Goal: Task Accomplishment & Management: Use online tool/utility

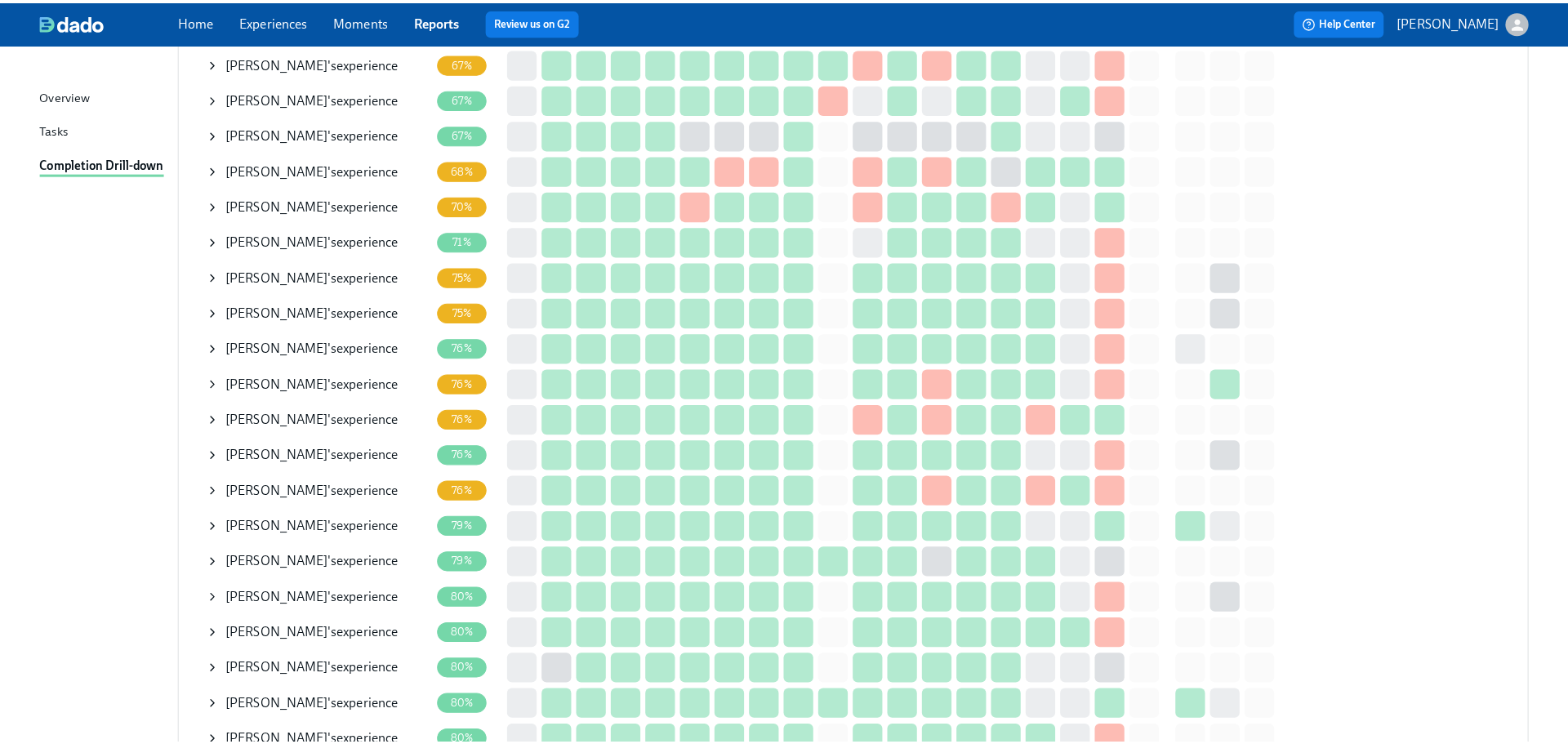
scroll to position [735, 0]
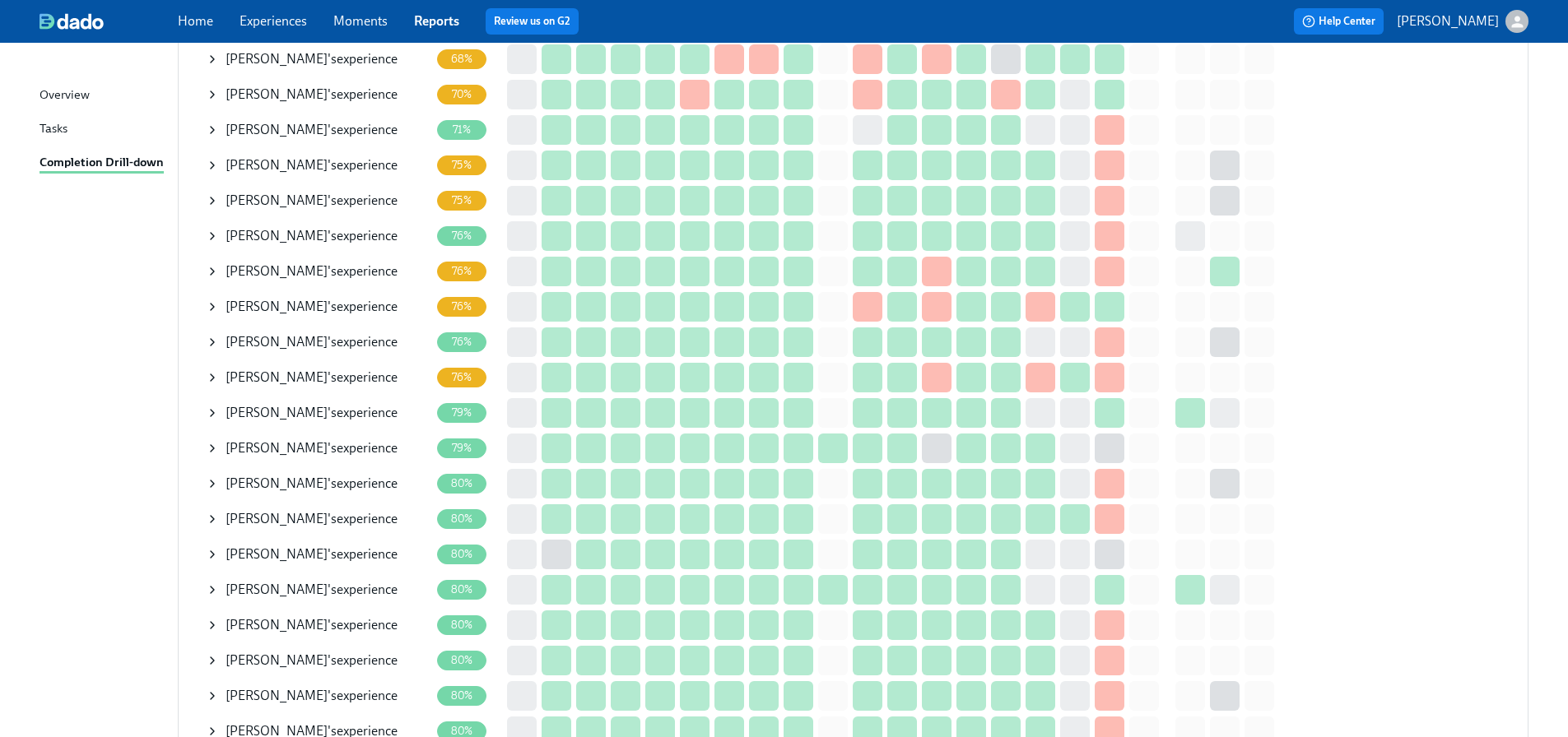
click at [211, 304] on icon at bounding box center [212, 307] width 3 height 7
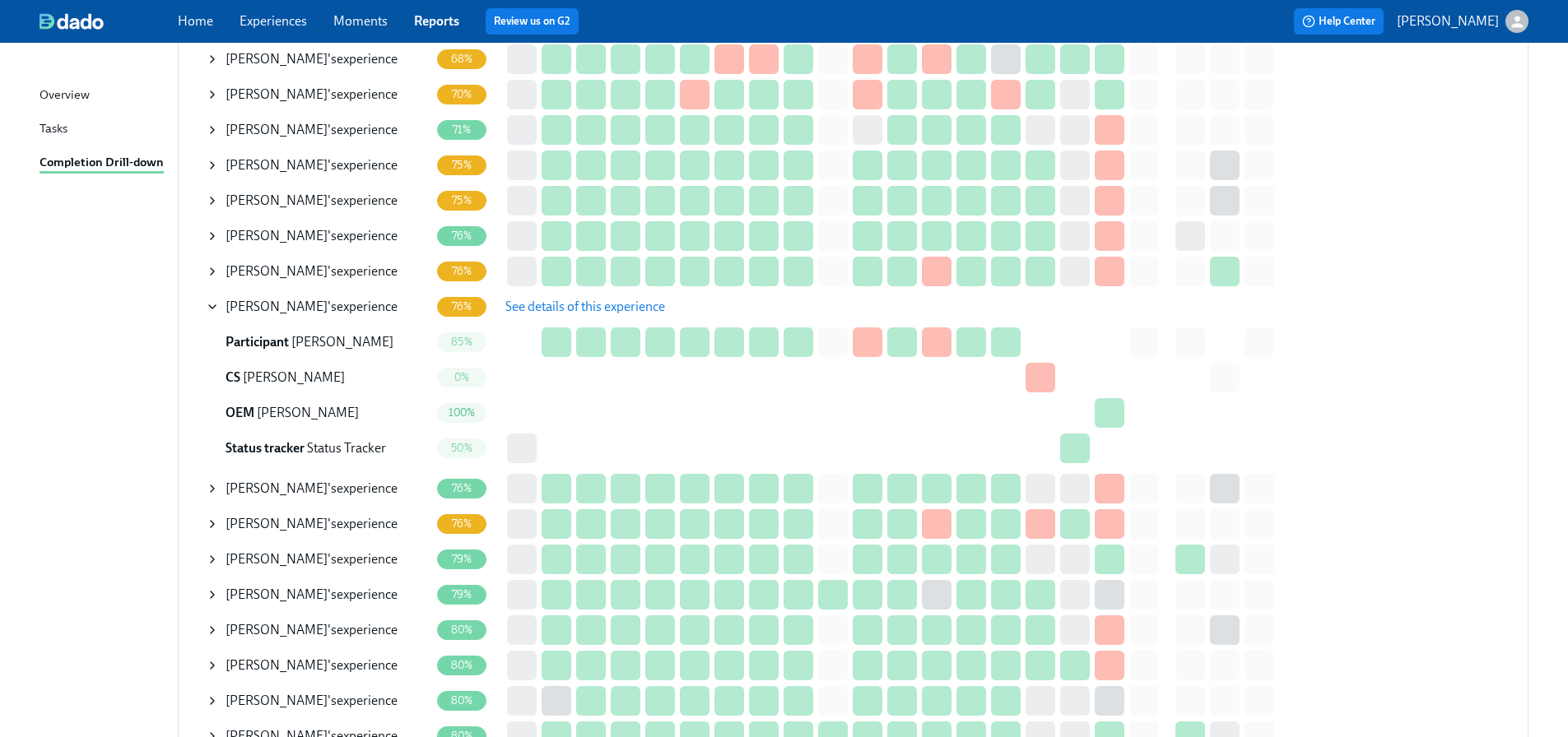
click at [512, 314] on span "See details of this experience" at bounding box center [585, 306] width 160 height 16
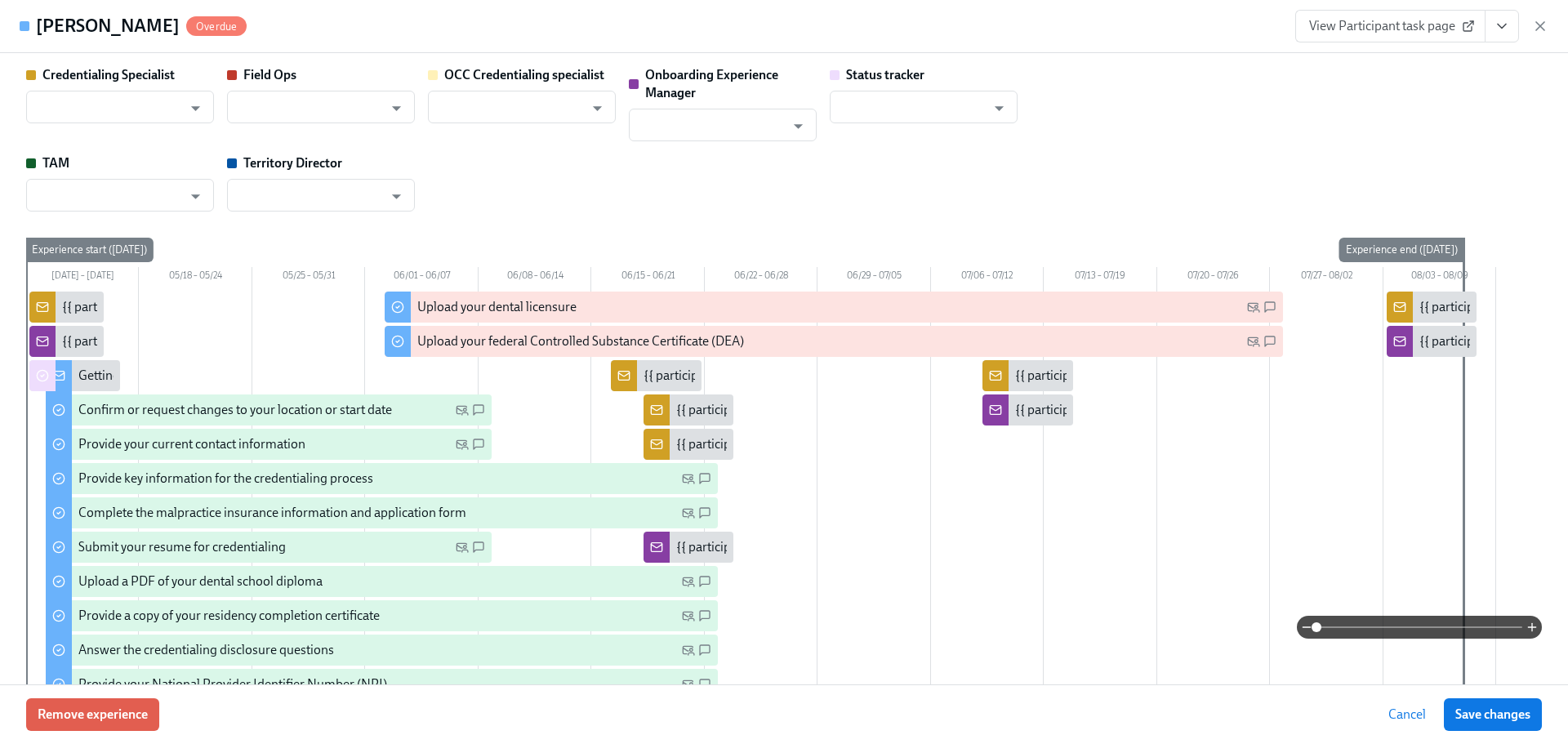
type input "[PERSON_NAME]"
type input "Status Tracker"
type input "[PERSON_NAME]"
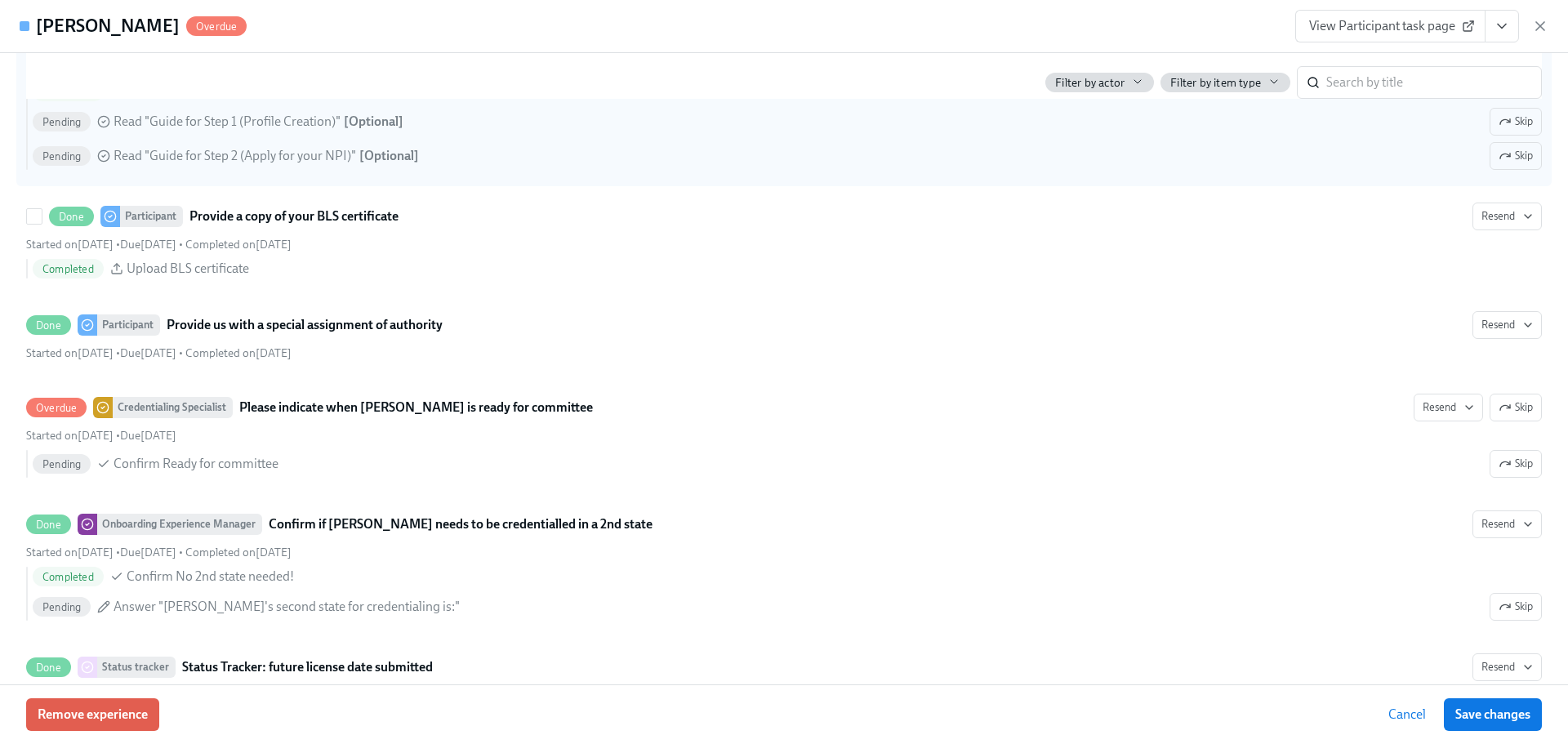
scroll to position [2692, 0]
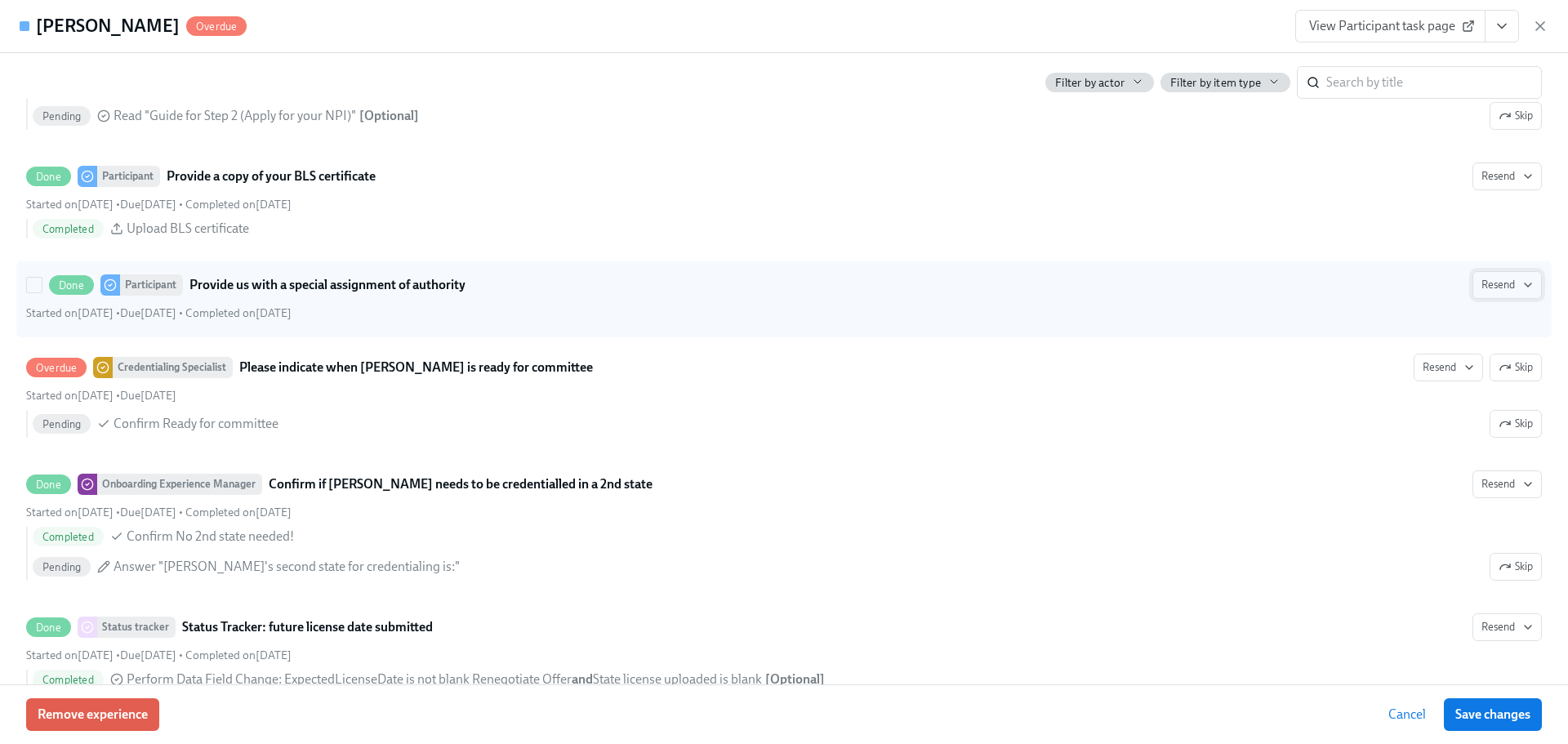
click at [1493, 291] on span "Resend" at bounding box center [1507, 284] width 51 height 16
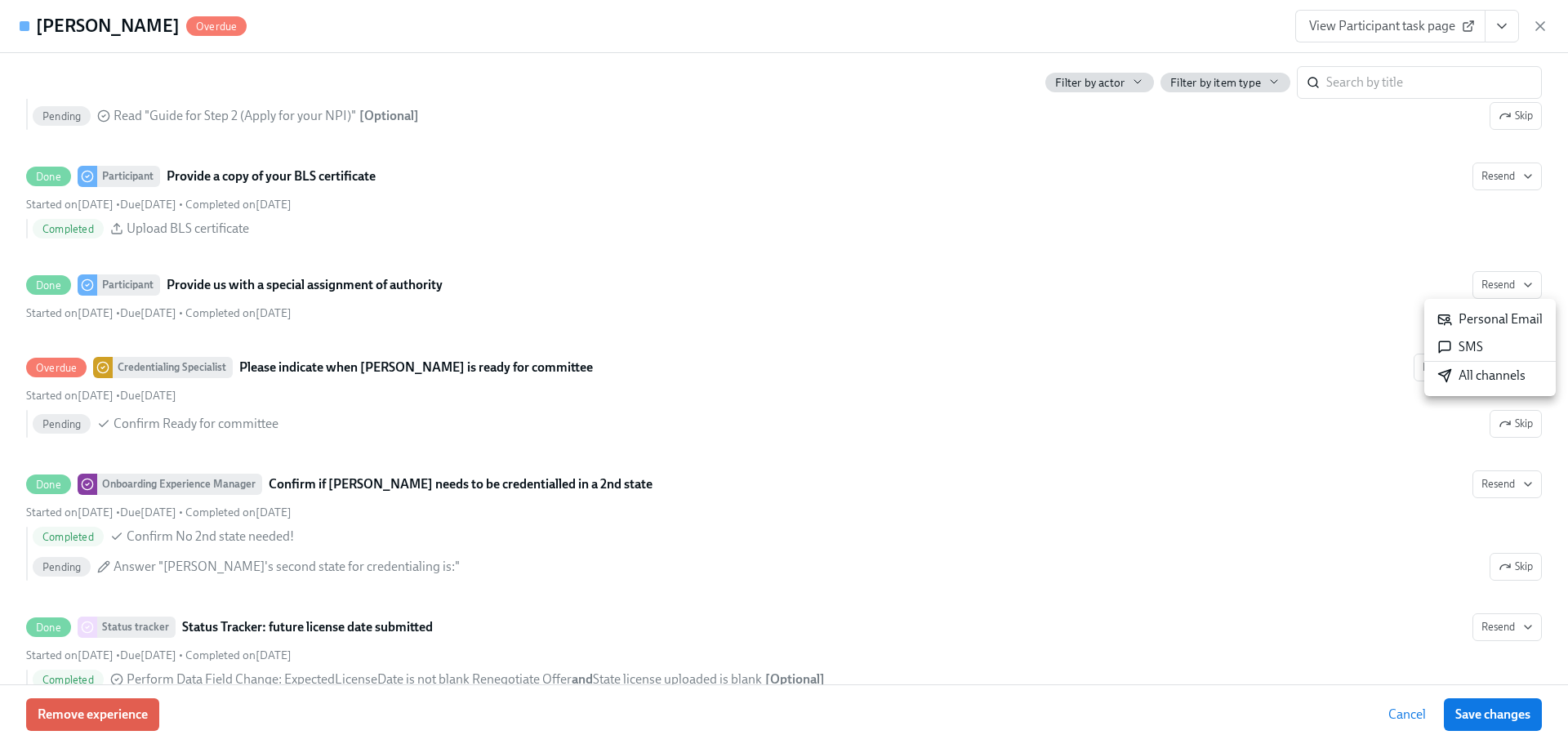
click at [1482, 315] on div "Personal Email" at bounding box center [1491, 319] width 106 height 18
